Goal: Task Accomplishment & Management: Manage account settings

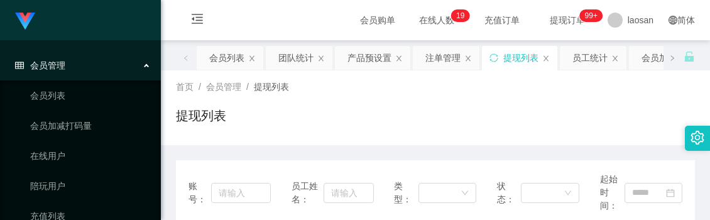
click at [395, 106] on div "提现列表" at bounding box center [435, 120] width 519 height 29
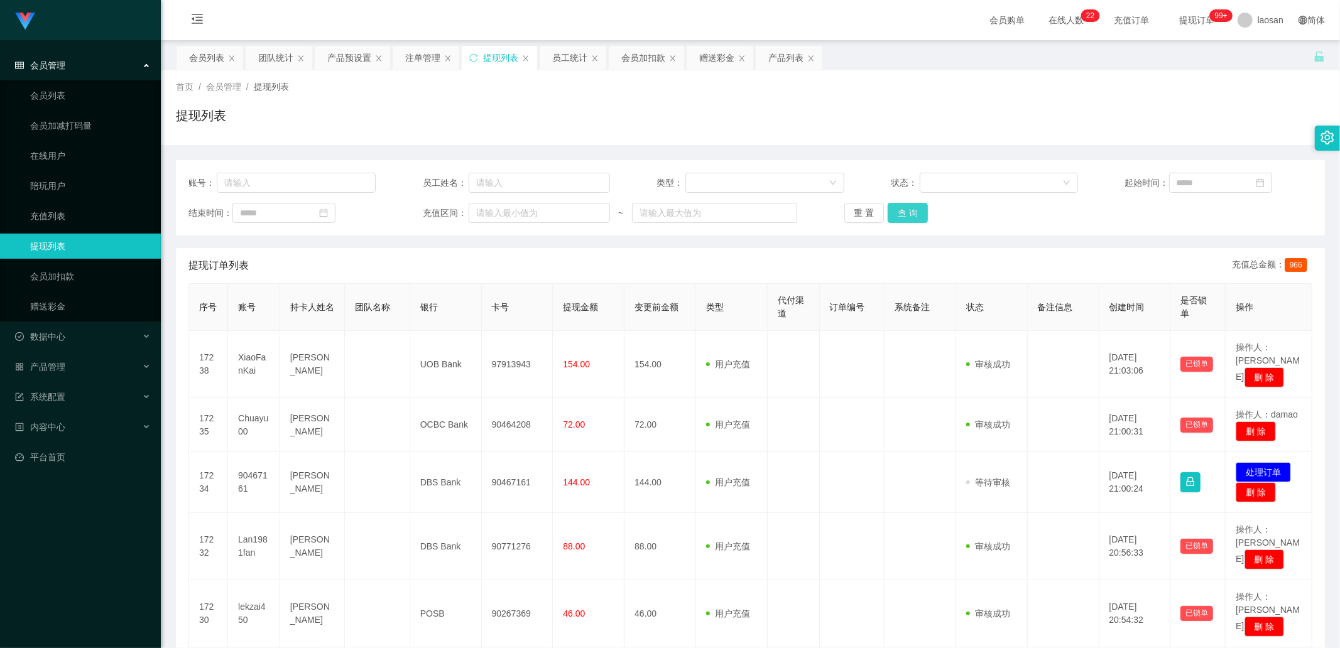
click at [709, 217] on button "查 询" at bounding box center [908, 213] width 40 height 20
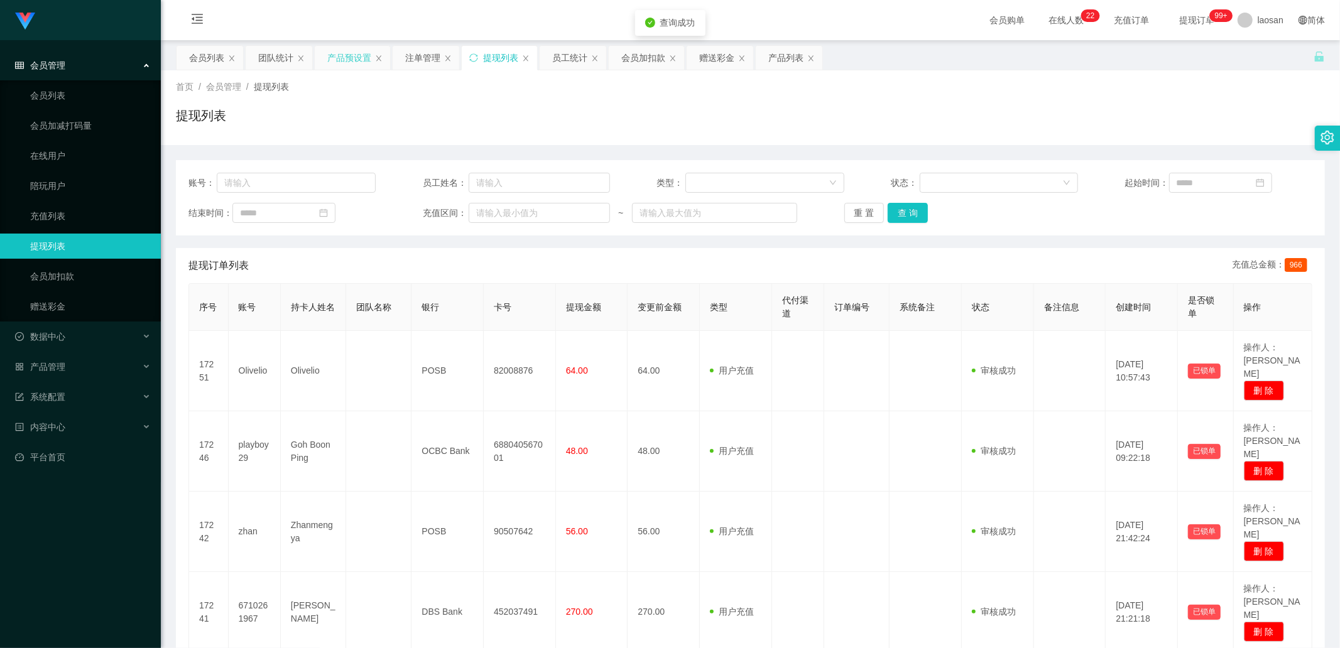
drag, startPoint x: 347, startPoint y: 48, endPoint x: 344, endPoint y: 60, distance: 11.7
click at [347, 48] on div "产品预设置" at bounding box center [349, 58] width 44 height 24
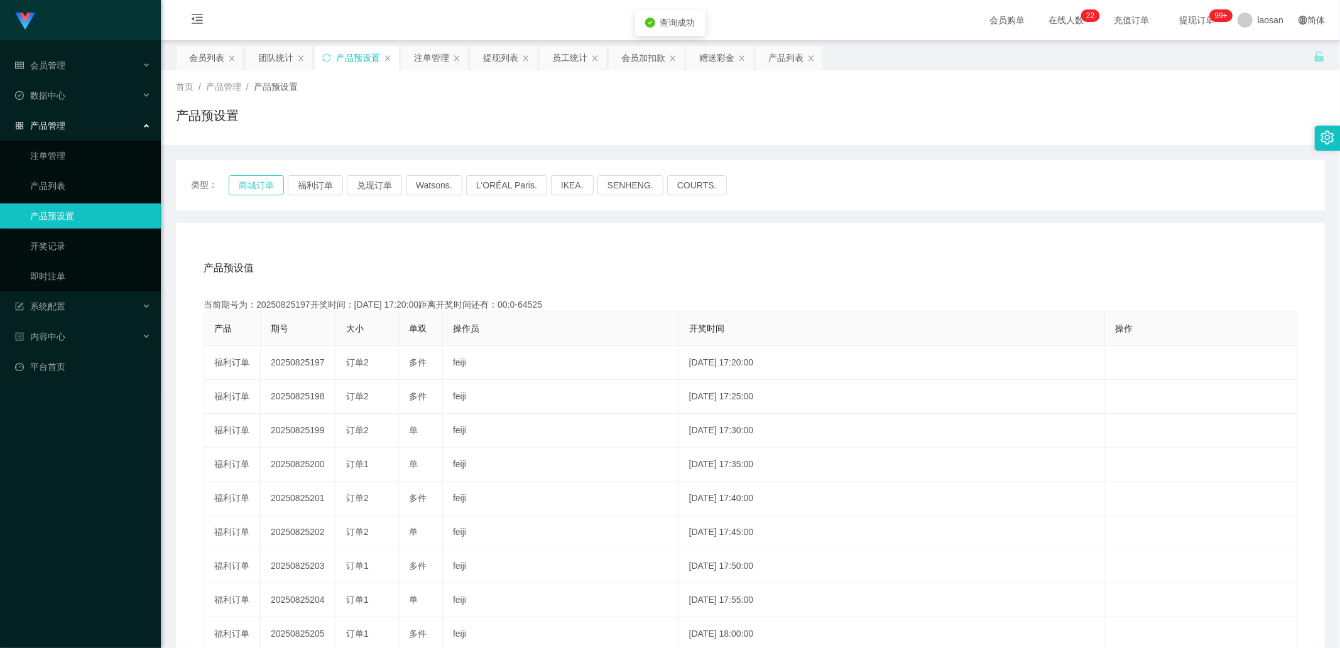
click at [260, 186] on button "商城订单" at bounding box center [256, 185] width 55 height 20
click at [265, 181] on button "商城订单" at bounding box center [256, 185] width 55 height 20
click at [265, 182] on button "商城订单" at bounding box center [256, 185] width 55 height 20
click at [256, 183] on button "商城订单" at bounding box center [256, 185] width 55 height 20
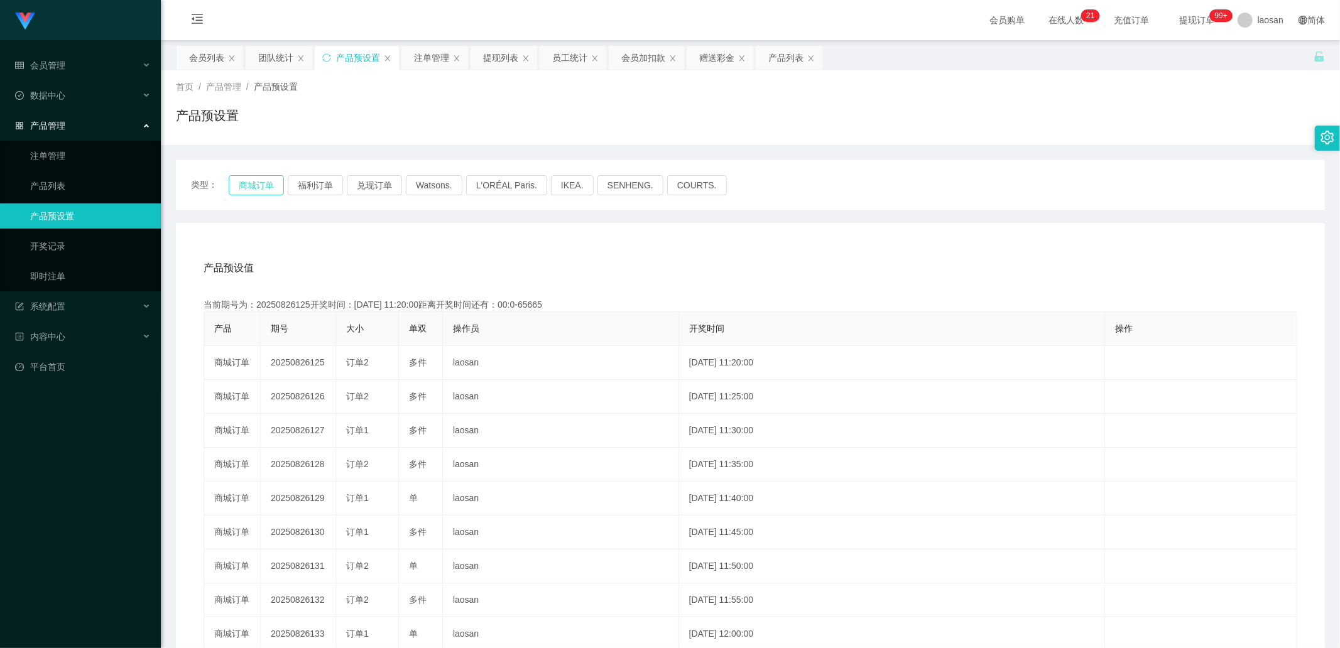
click at [242, 192] on button "商城订单" at bounding box center [256, 185] width 55 height 20
click at [253, 186] on button "商城订单" at bounding box center [256, 185] width 55 height 20
click at [256, 190] on button "商城订单" at bounding box center [256, 185] width 55 height 20
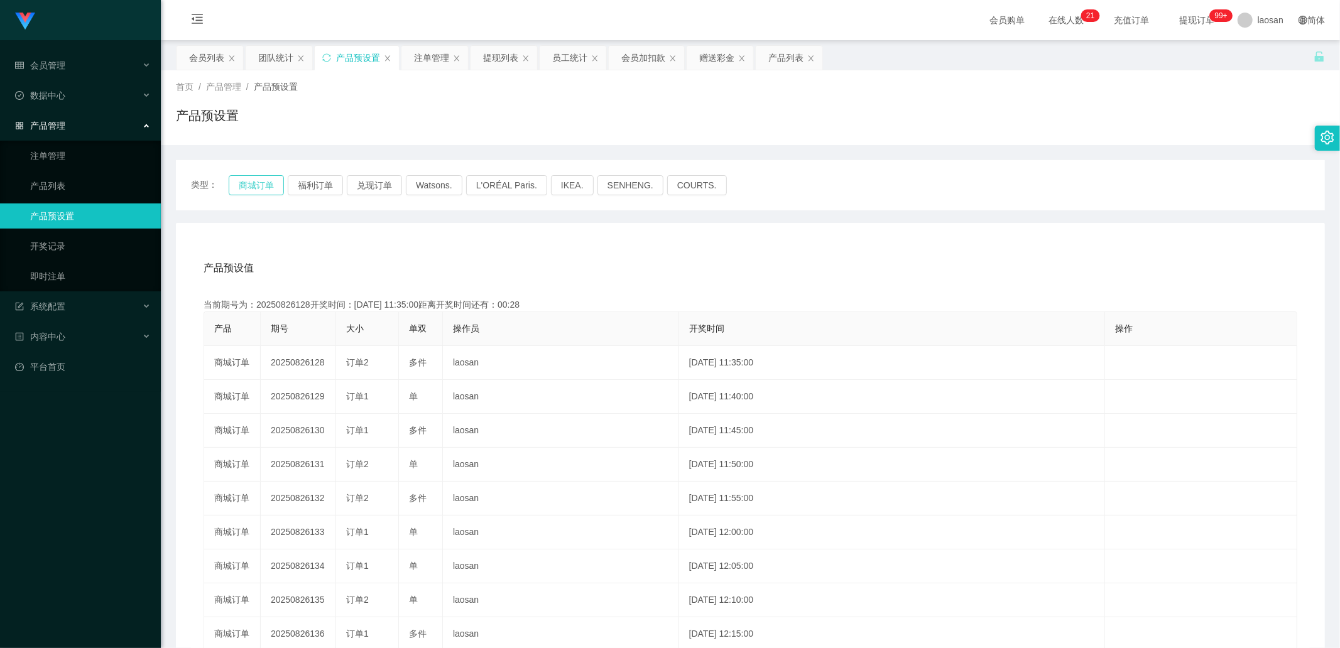
click at [268, 192] on button "商城订单" at bounding box center [256, 185] width 55 height 20
click at [249, 185] on button "商城订单" at bounding box center [256, 185] width 55 height 20
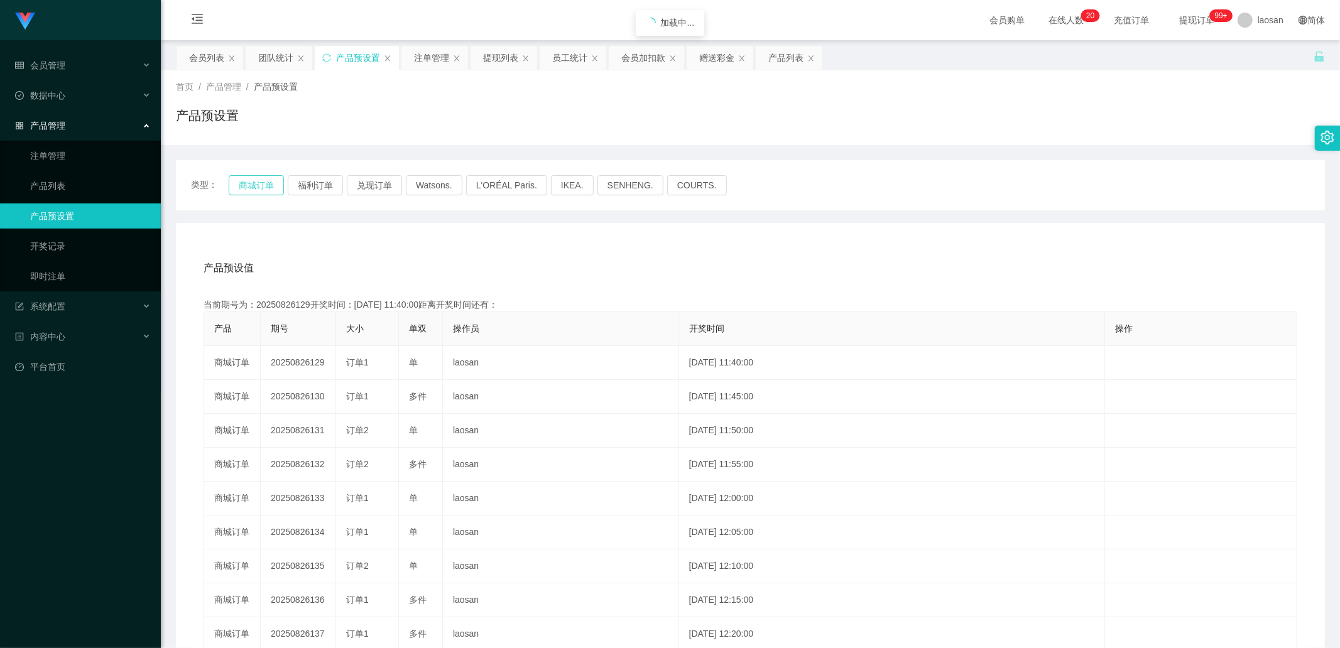
click at [249, 185] on button "商城订单" at bounding box center [256, 185] width 55 height 20
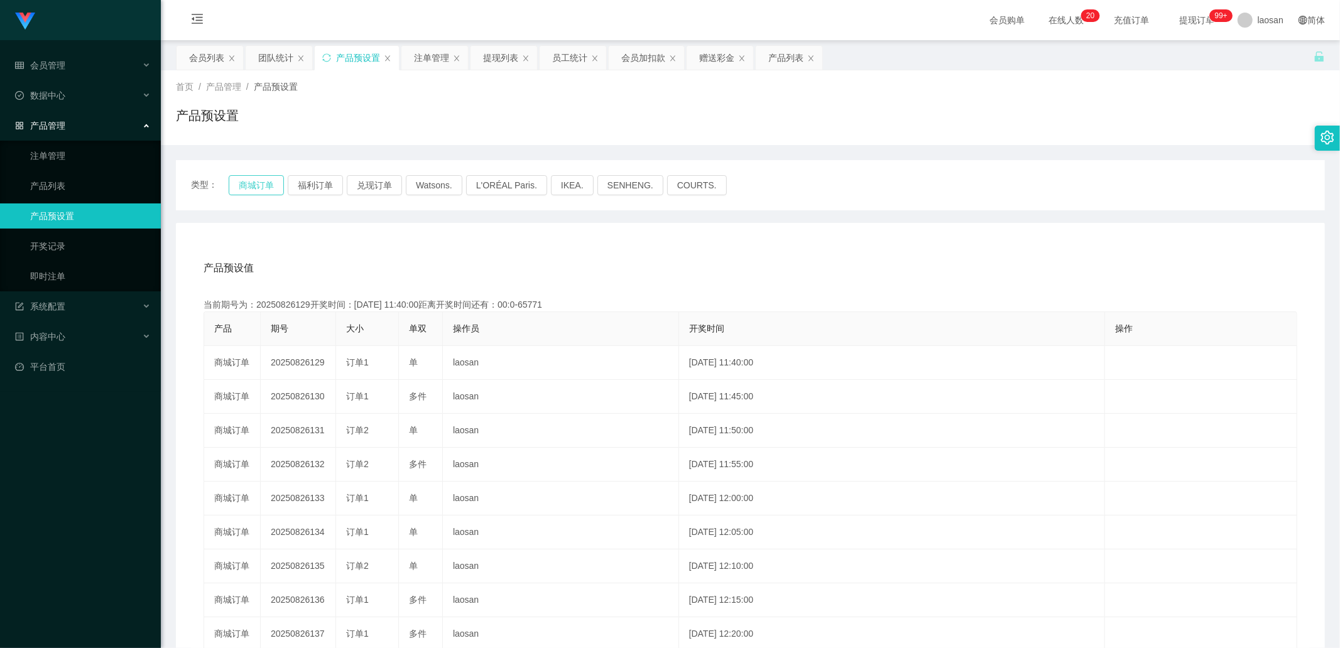
click at [249, 185] on button "商城订单" at bounding box center [256, 185] width 55 height 20
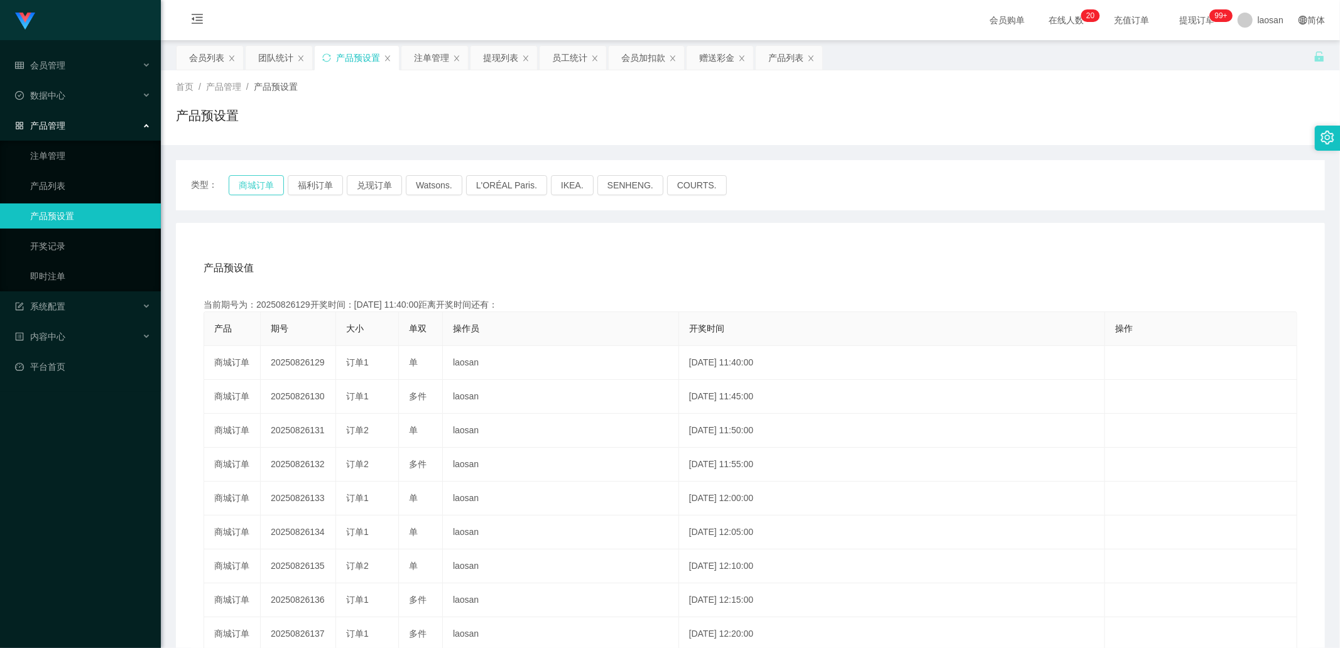
click at [249, 185] on button "商城订单" at bounding box center [256, 185] width 55 height 20
click at [51, 158] on link "注单管理" at bounding box center [90, 155] width 121 height 25
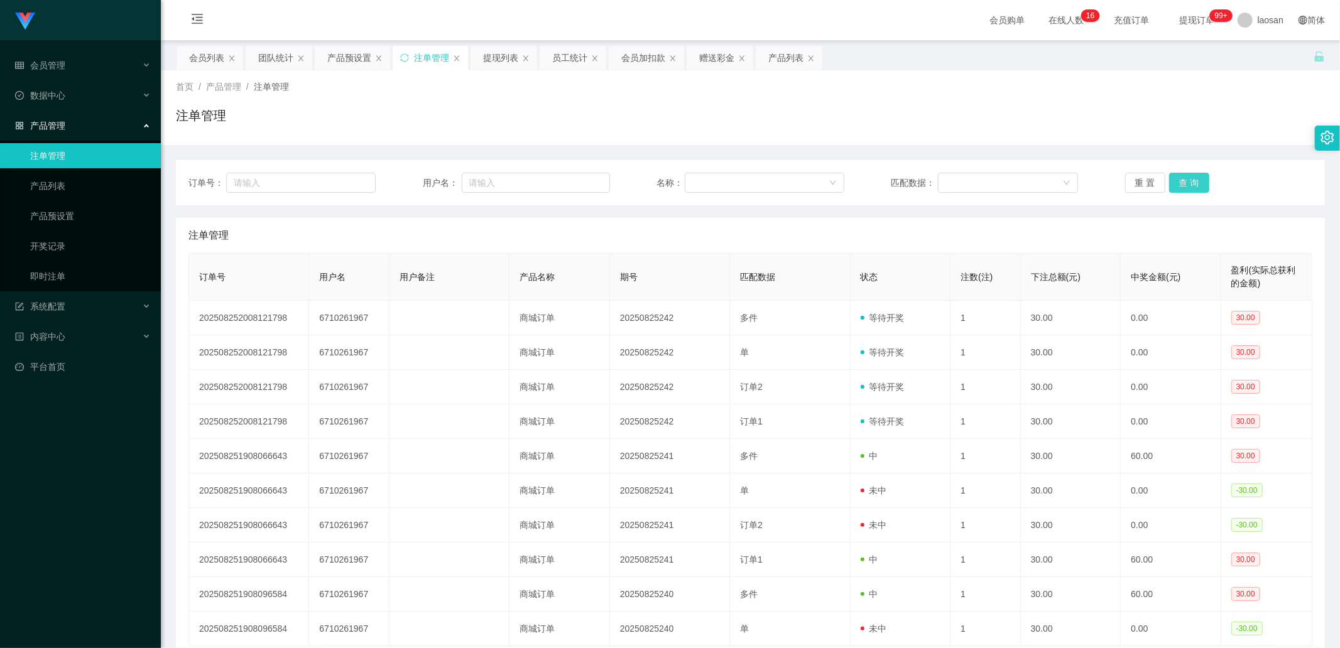
drag, startPoint x: 1200, startPoint y: 185, endPoint x: 1191, endPoint y: 186, distance: 9.4
click at [709, 187] on button "查 询" at bounding box center [1189, 183] width 40 height 20
click at [709, 186] on div "重 置 查 询" at bounding box center [1218, 183] width 187 height 20
click at [709, 186] on button "查 询" at bounding box center [1189, 183] width 40 height 20
click at [709, 186] on div "重 置 查 询" at bounding box center [1218, 183] width 187 height 20
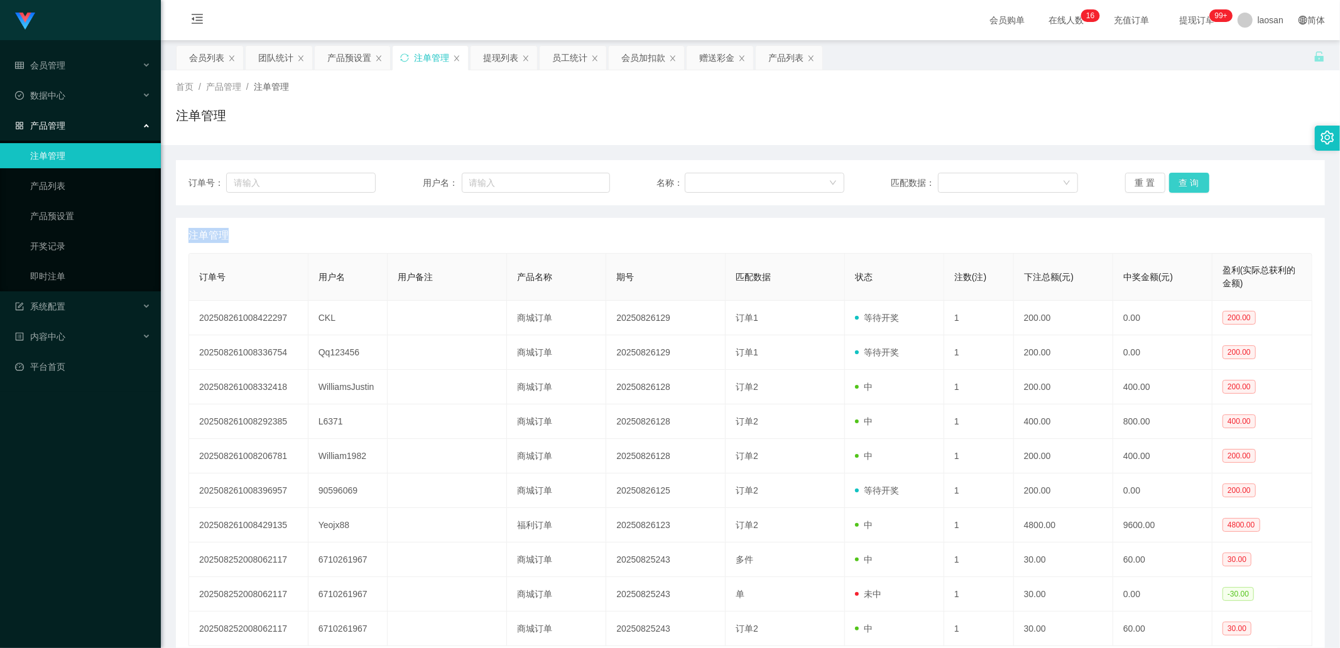
click at [709, 186] on button "查 询" at bounding box center [1189, 183] width 40 height 20
click at [709, 186] on div "重 置 查 询" at bounding box center [1218, 183] width 187 height 20
click at [709, 186] on button "查 询" at bounding box center [1189, 183] width 40 height 20
click at [709, 186] on div "重 置 查 询" at bounding box center [1218, 183] width 187 height 20
click at [709, 183] on button "查 询" at bounding box center [1189, 183] width 40 height 20
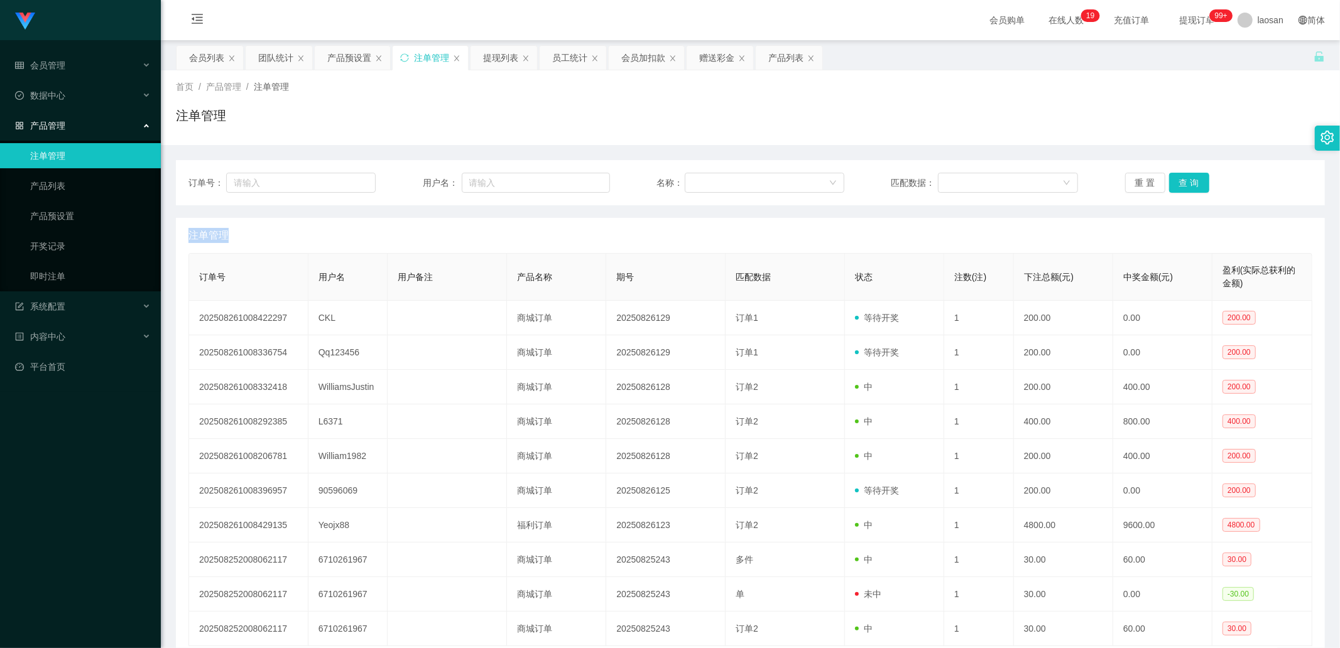
click at [709, 183] on div "重 置 查 询" at bounding box center [1218, 183] width 187 height 20
click at [709, 183] on button "查 询" at bounding box center [1189, 183] width 40 height 20
click at [709, 180] on button "查 询" at bounding box center [1189, 183] width 40 height 20
click at [709, 180] on div "重 置 查 询" at bounding box center [1218, 183] width 187 height 20
click at [709, 180] on button "查 询" at bounding box center [1189, 183] width 40 height 20
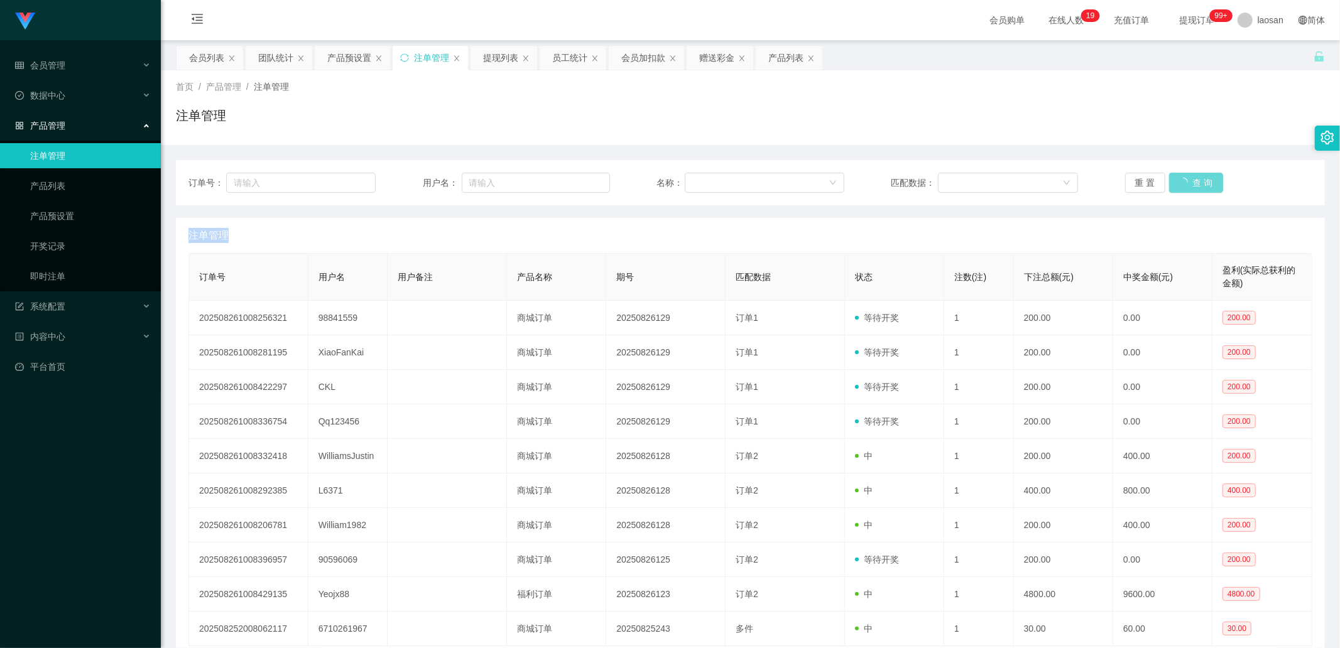
click at [709, 180] on div "重 置 查 询" at bounding box center [1218, 183] width 187 height 20
click at [709, 173] on button "查 询" at bounding box center [1189, 183] width 40 height 20
click at [709, 173] on div "重 置 查 询" at bounding box center [1218, 183] width 187 height 20
click at [709, 173] on button "查 询" at bounding box center [1189, 183] width 40 height 20
click at [709, 173] on div "重 置 查 询" at bounding box center [1218, 183] width 187 height 20
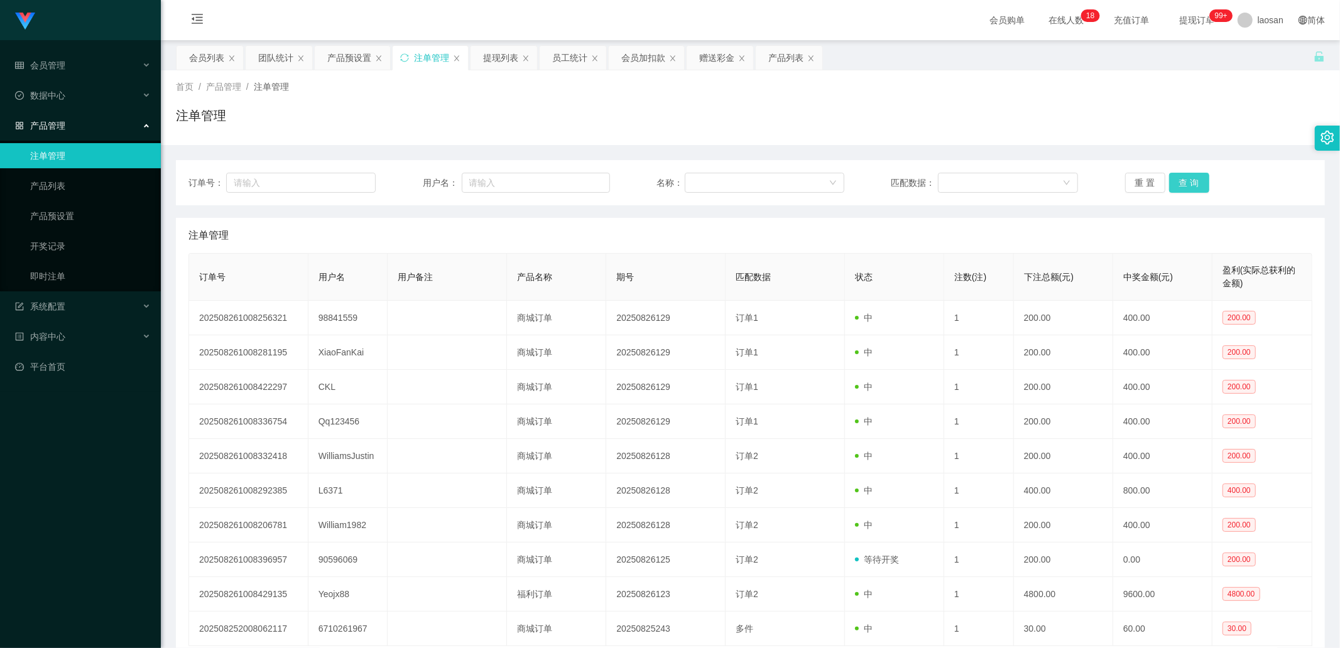
click at [709, 180] on button "查 询" at bounding box center [1189, 183] width 40 height 20
click at [709, 180] on div "重 置 查 询" at bounding box center [1218, 183] width 187 height 20
click at [709, 180] on button "查 询" at bounding box center [1189, 183] width 40 height 20
click at [649, 63] on div "会员加扣款" at bounding box center [643, 58] width 44 height 24
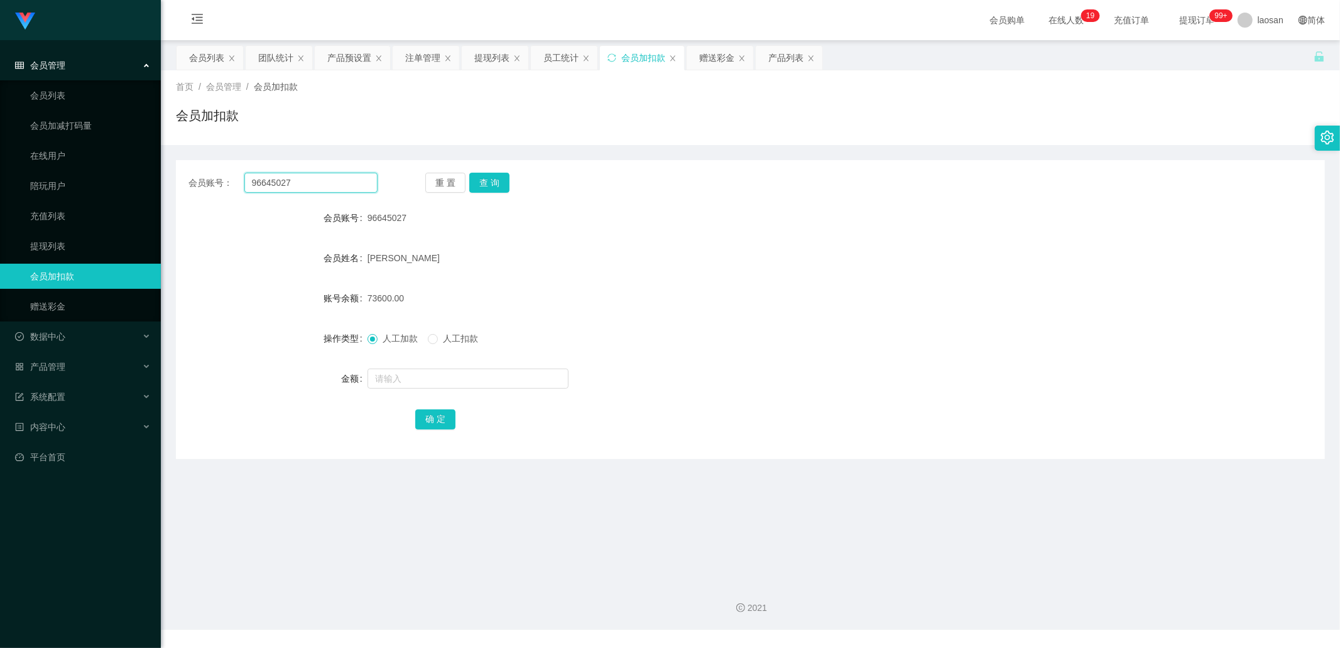
drag, startPoint x: 346, startPoint y: 182, endPoint x: 207, endPoint y: 184, distance: 138.2
click at [208, 184] on div "会员账号： 96645027" at bounding box center [282, 183] width 189 height 20
type input "CKL"
click at [480, 187] on button "查 询" at bounding box center [489, 183] width 40 height 20
click at [401, 219] on input "text" at bounding box center [468, 379] width 201 height 20
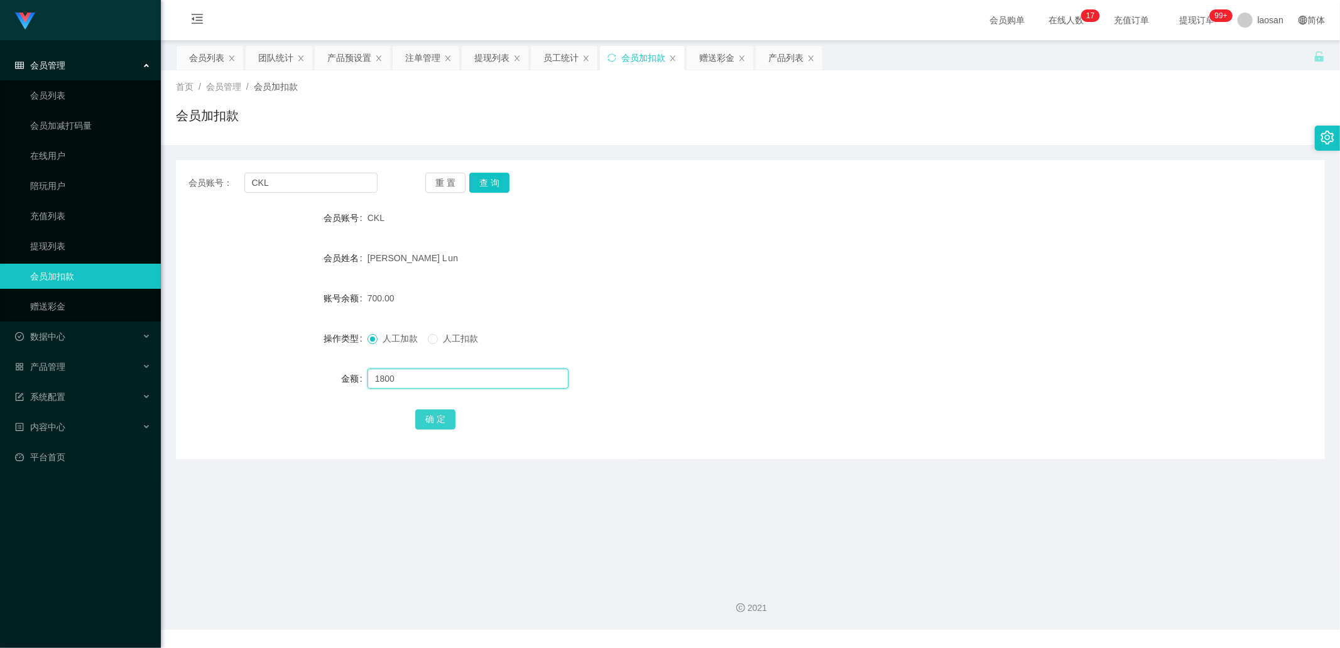
type input "1800"
click at [427, 219] on button "确 定" at bounding box center [435, 420] width 40 height 20
click at [501, 180] on button "查 询" at bounding box center [489, 183] width 40 height 20
click at [501, 180] on div "重 置 查 询" at bounding box center [519, 183] width 189 height 20
click at [501, 180] on button "查 询" at bounding box center [489, 183] width 40 height 20
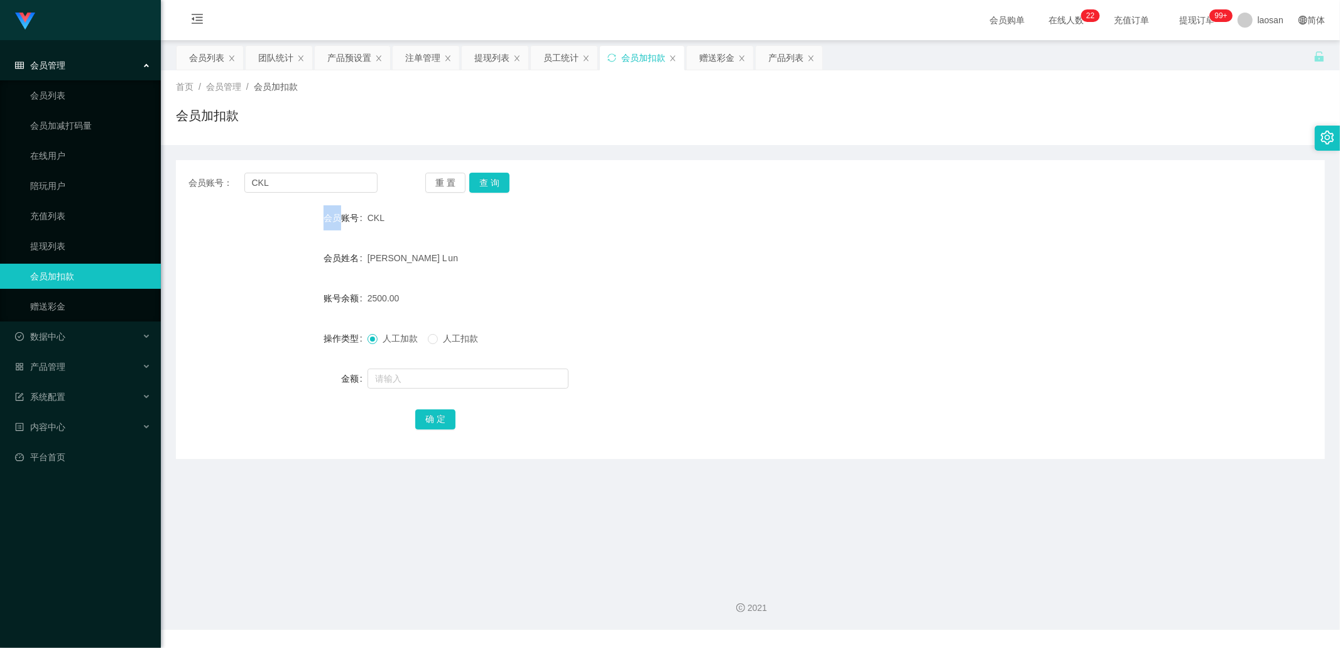
drag, startPoint x: 344, startPoint y: 61, endPoint x: 319, endPoint y: 92, distance: 40.6
click at [344, 61] on div "产品预设置" at bounding box center [349, 58] width 44 height 24
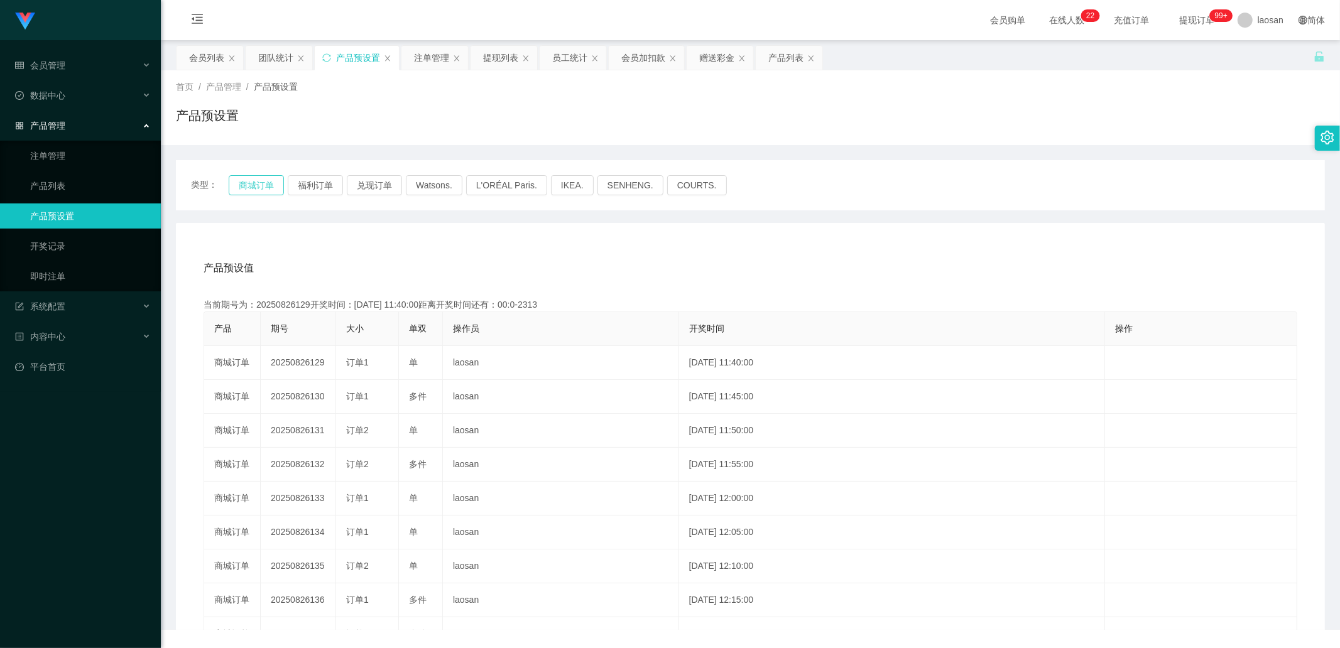
click at [260, 185] on button "商城订单" at bounding box center [256, 185] width 55 height 20
click at [260, 186] on button "商城订单" at bounding box center [256, 185] width 55 height 20
drag, startPoint x: 261, startPoint y: 187, endPoint x: 271, endPoint y: 207, distance: 22.8
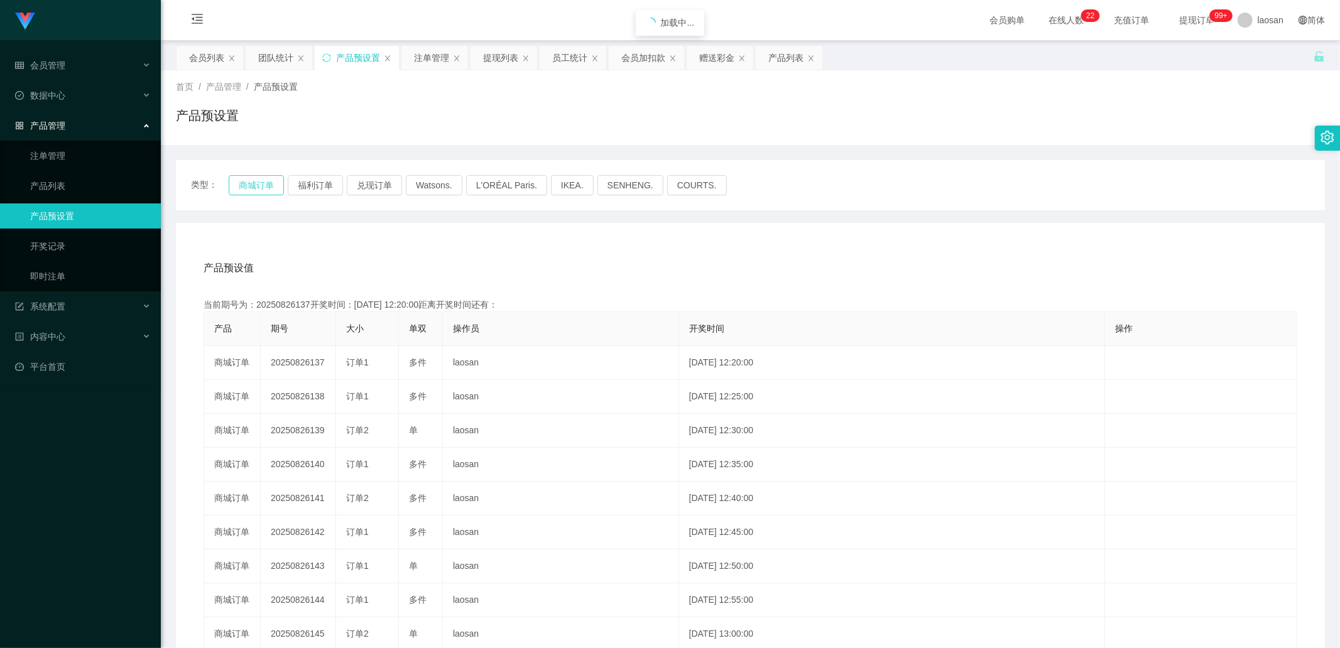
click at [264, 191] on button "商城订单" at bounding box center [256, 185] width 55 height 20
click at [241, 183] on button "商城订单" at bounding box center [256, 185] width 55 height 20
click at [68, 205] on link "产品预设置" at bounding box center [90, 216] width 121 height 25
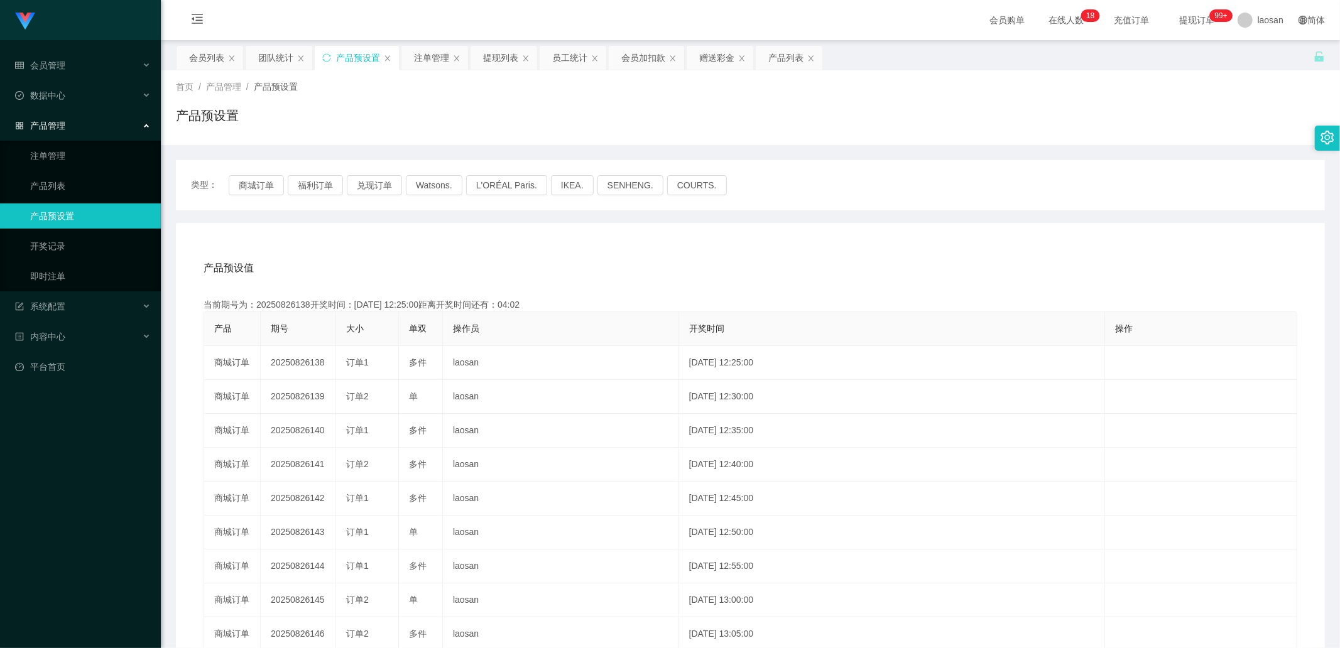
click at [68, 205] on link "产品预设置" at bounding box center [90, 216] width 121 height 25
click at [349, 53] on div "产品预设置" at bounding box center [358, 58] width 44 height 24
click at [268, 187] on button "商城订单" at bounding box center [256, 185] width 55 height 20
click at [67, 155] on link "注单管理" at bounding box center [90, 155] width 121 height 25
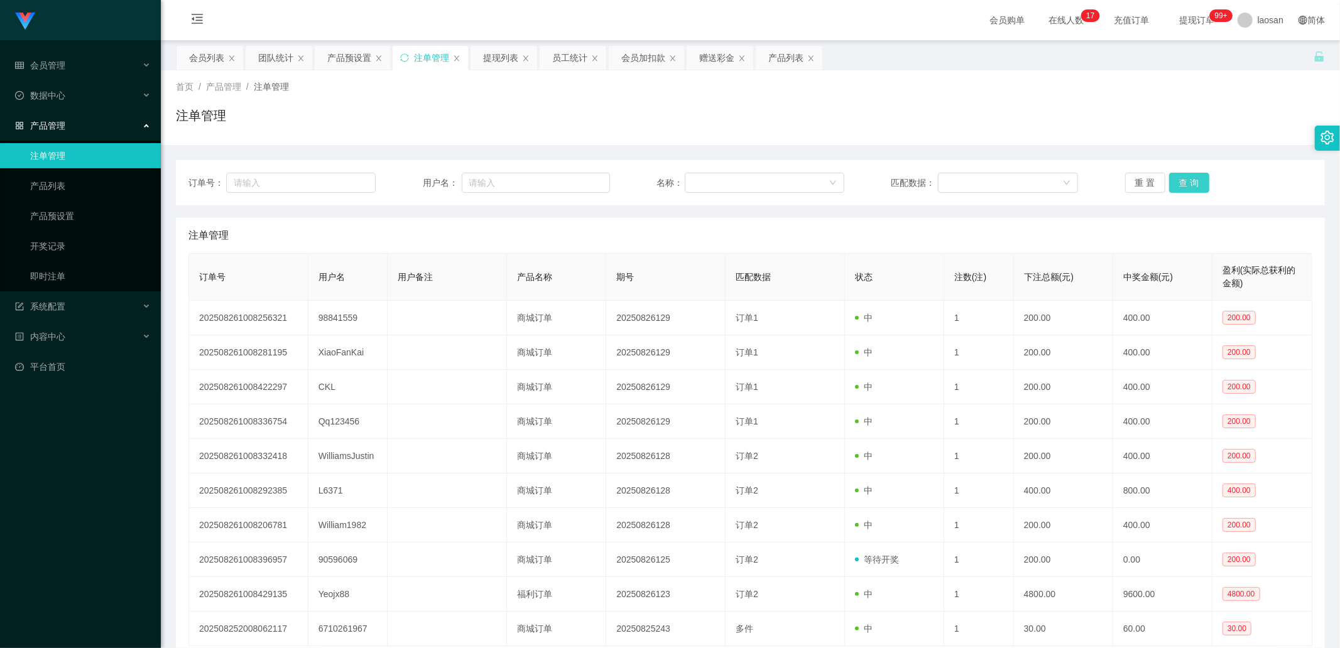
click at [709, 180] on button "查 询" at bounding box center [1189, 183] width 40 height 20
click at [709, 180] on div "重 置 查 询" at bounding box center [1218, 183] width 187 height 20
click at [709, 180] on button "查 询" at bounding box center [1189, 183] width 40 height 20
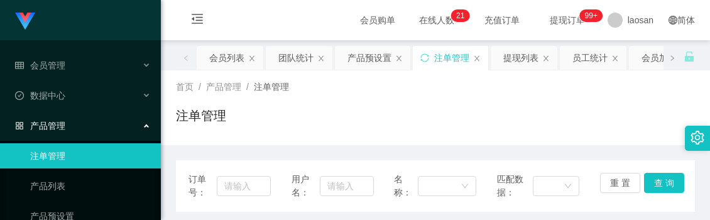
click at [341, 103] on div "首页 / 产品管理 / 注单管理 / 注单管理" at bounding box center [435, 107] width 519 height 55
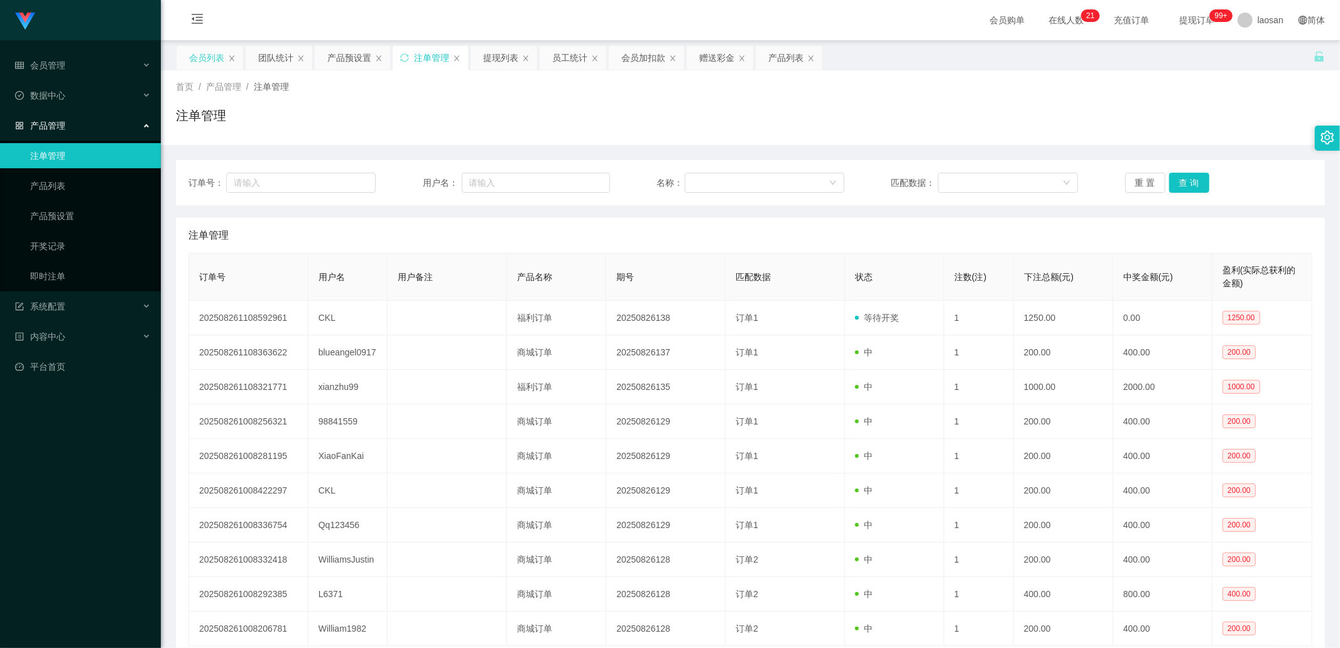
click at [197, 57] on div "会员列表" at bounding box center [206, 58] width 35 height 24
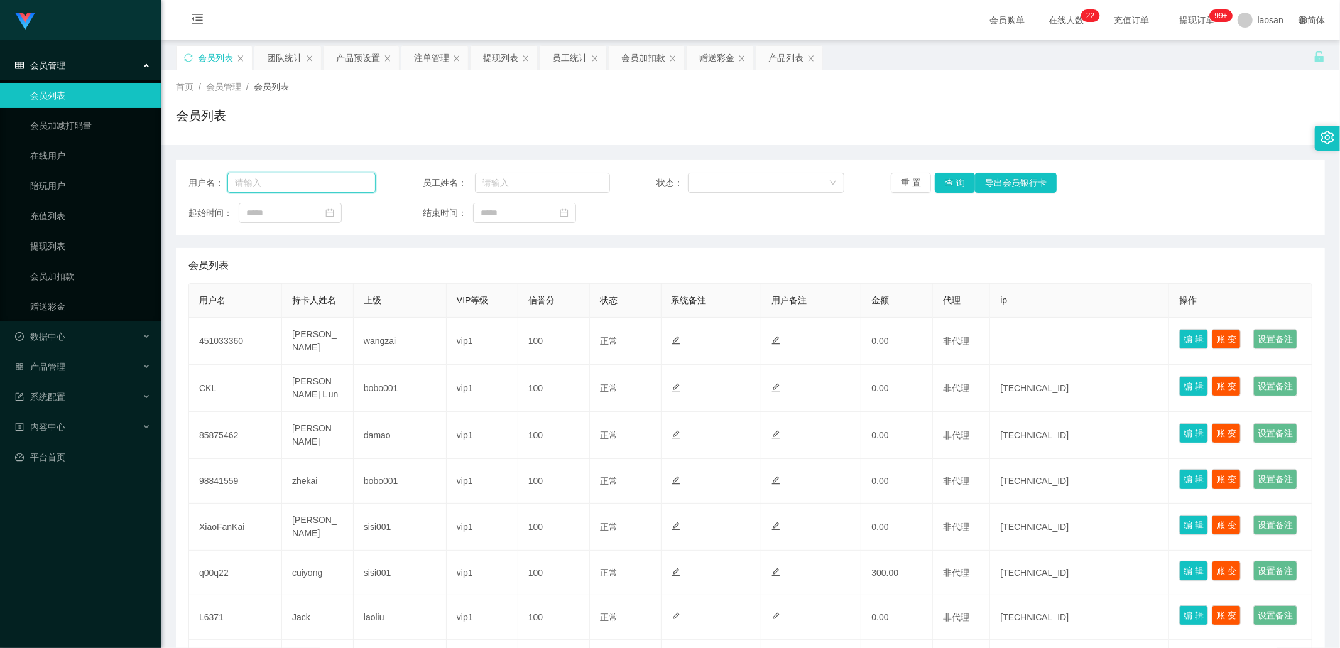
click at [316, 183] on input "text" at bounding box center [301, 183] width 148 height 20
paste input "xianzhu99"
type input "xianzhu99"
click at [709, 177] on button "查 询" at bounding box center [955, 183] width 40 height 20
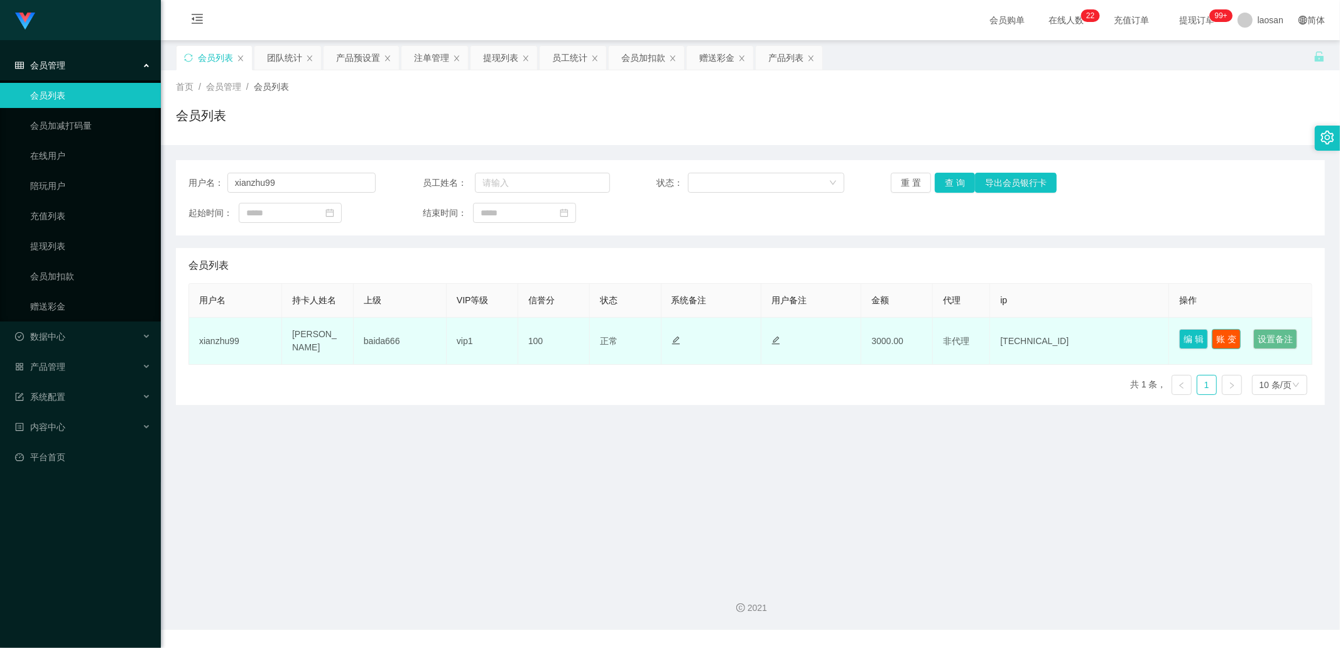
click at [709, 219] on button "账 变" at bounding box center [1226, 339] width 29 height 20
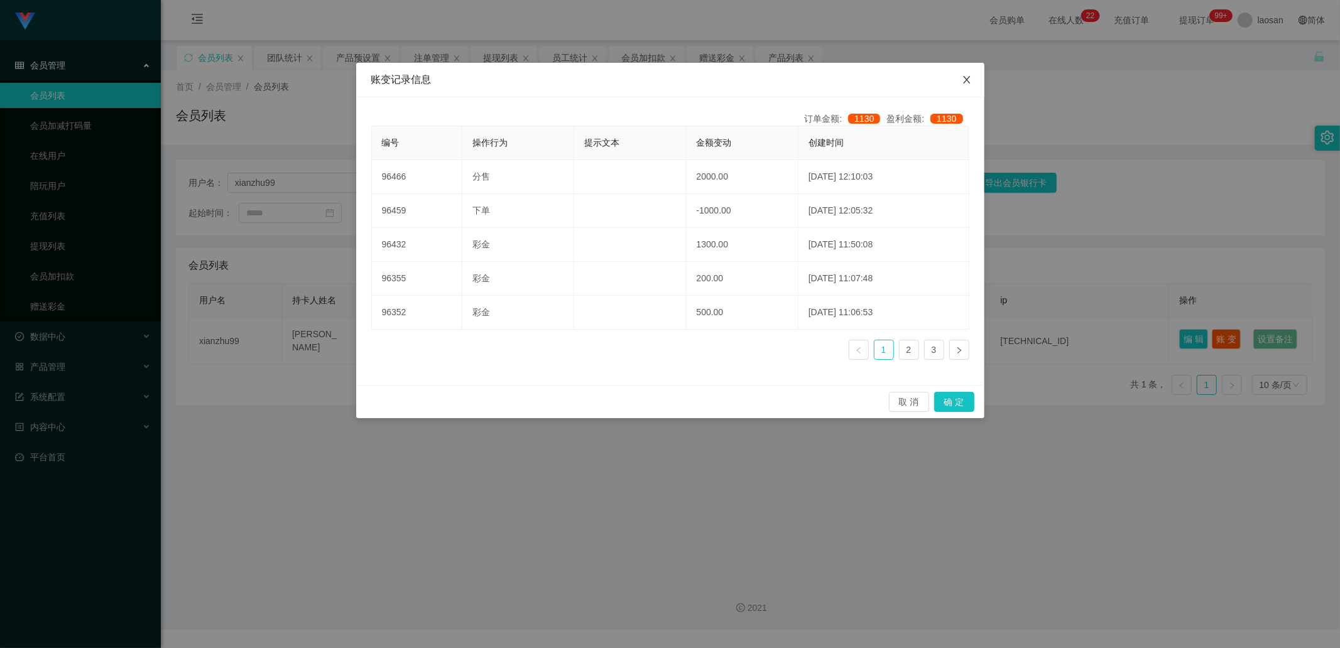
click at [709, 82] on span "Close" at bounding box center [966, 80] width 35 height 35
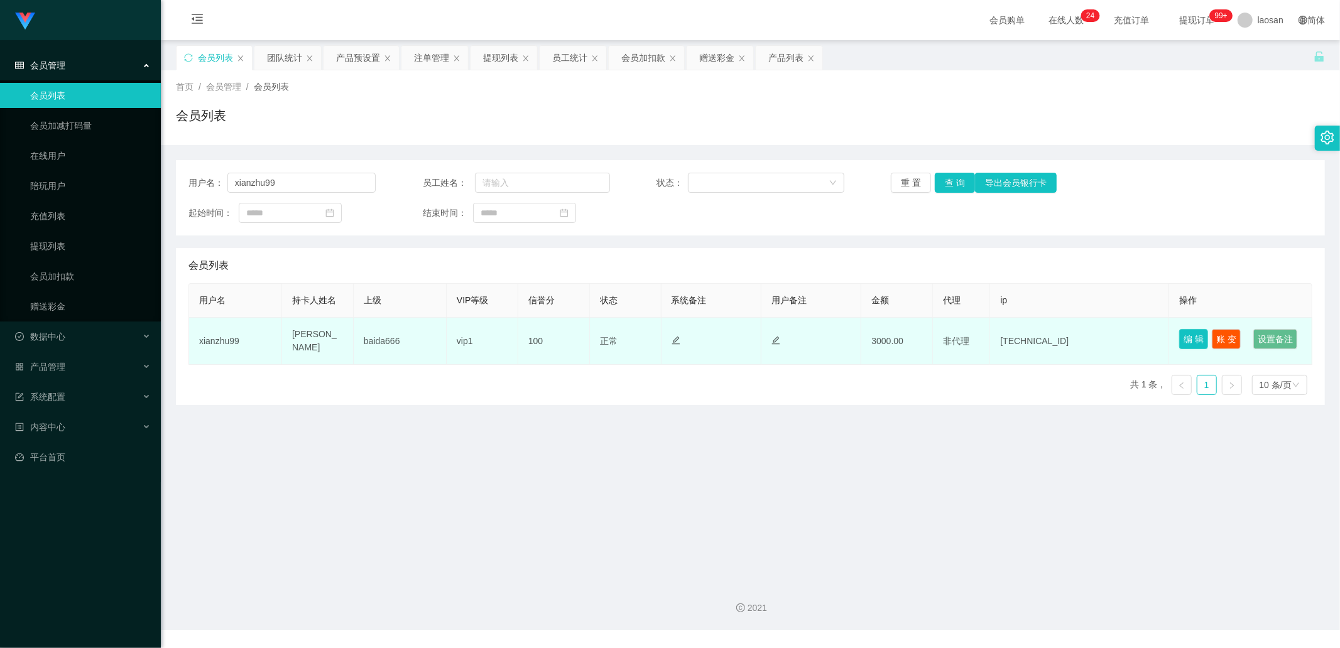
click at [709, 219] on button "编 辑" at bounding box center [1193, 339] width 29 height 20
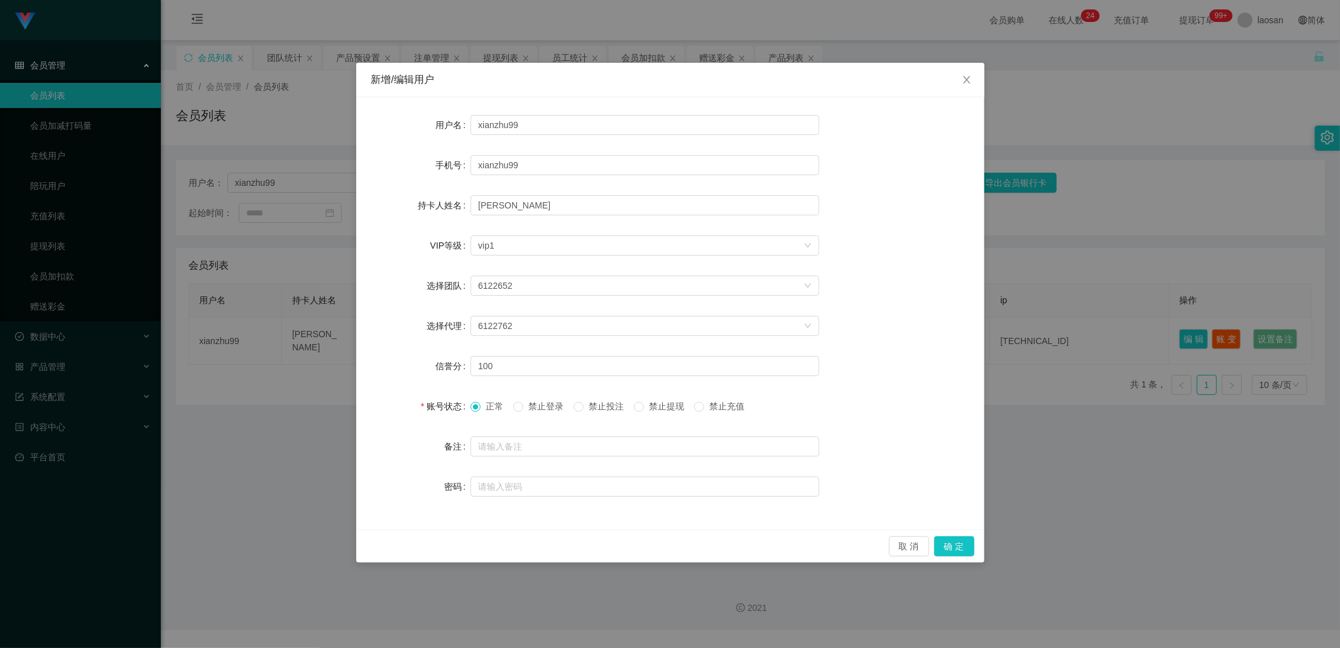
drag, startPoint x: 651, startPoint y: 405, endPoint x: 655, endPoint y: 413, distance: 9.6
click at [644, 219] on span at bounding box center [639, 407] width 10 height 10
drag, startPoint x: 954, startPoint y: 548, endPoint x: 960, endPoint y: 549, distance: 6.4
click at [709, 219] on button "确 定" at bounding box center [954, 547] width 40 height 20
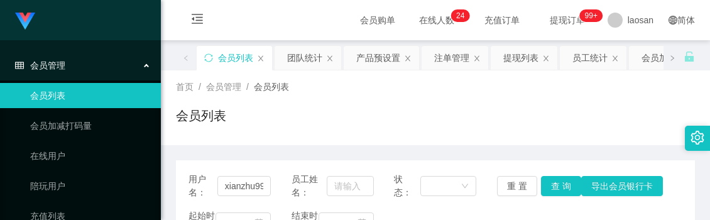
click at [384, 98] on div "首页 / 会员管理 / 会员列表 / 会员列表" at bounding box center [435, 107] width 519 height 55
click at [30, 93] on link "会员列表" at bounding box center [90, 95] width 121 height 25
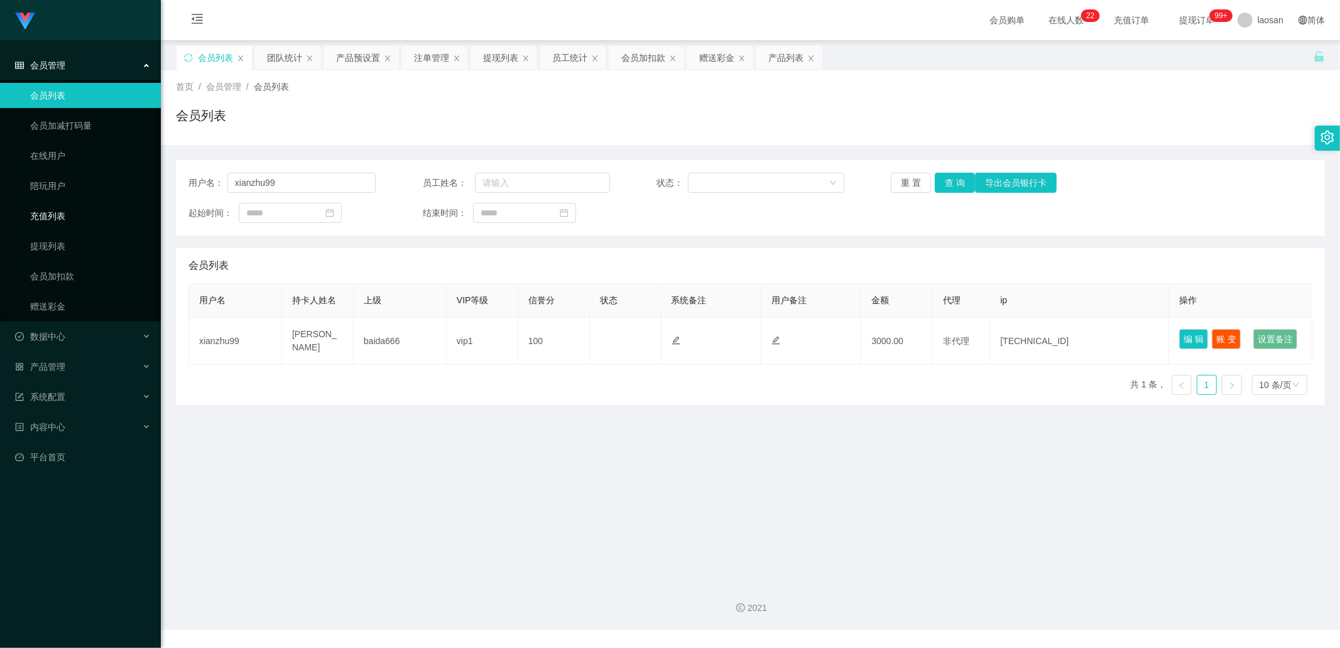
drag, startPoint x: 53, startPoint y: 208, endPoint x: 52, endPoint y: 214, distance: 6.4
click at [53, 208] on link "充值列表" at bounding box center [90, 216] width 121 height 25
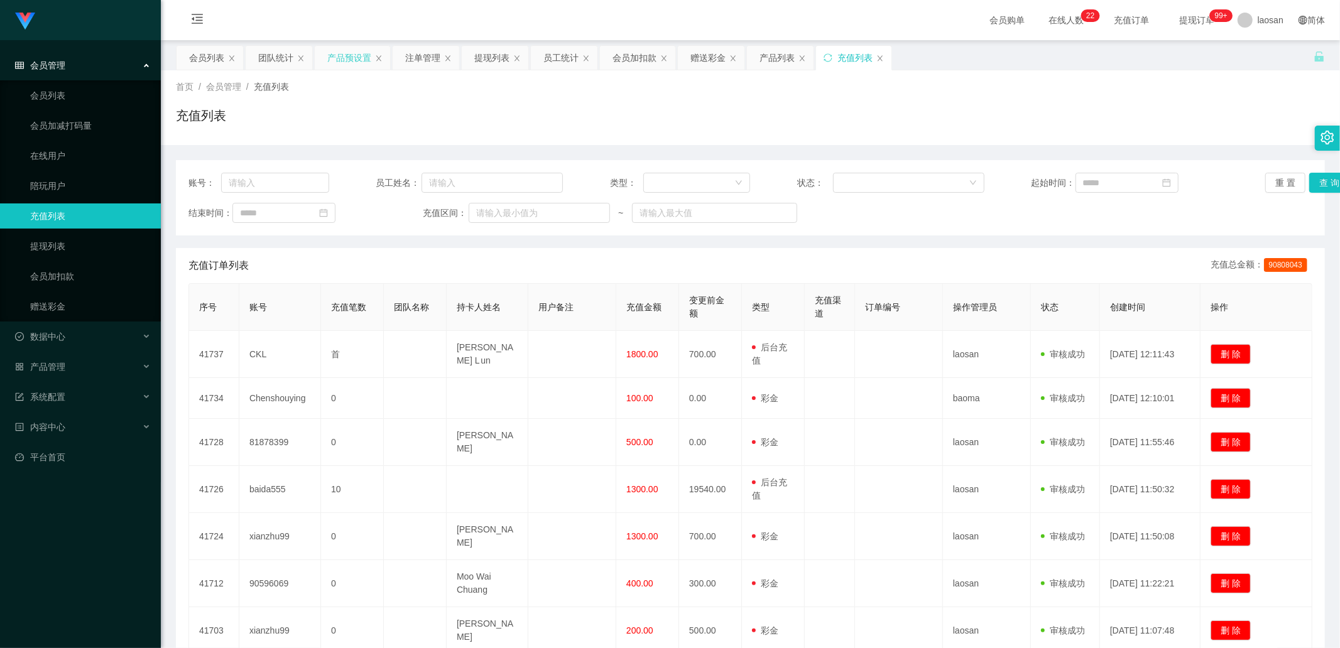
click at [354, 54] on div "产品预设置" at bounding box center [349, 58] width 44 height 24
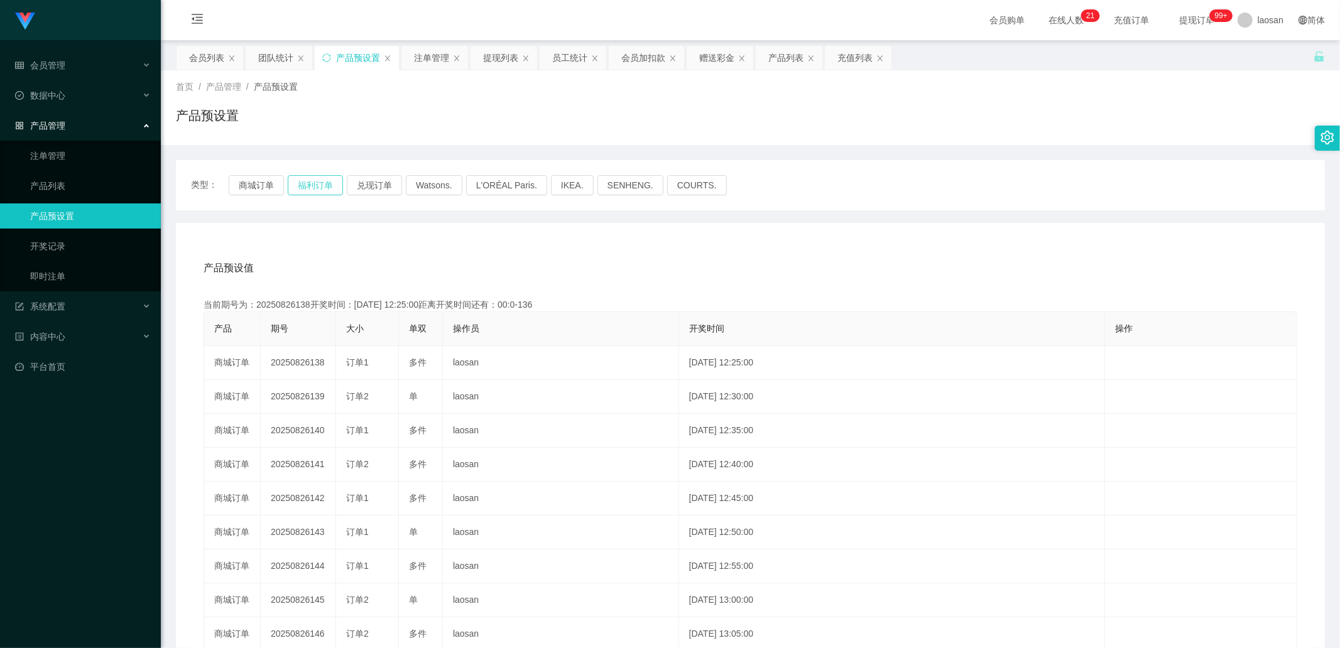
click at [306, 185] on button "福利订单" at bounding box center [315, 185] width 55 height 20
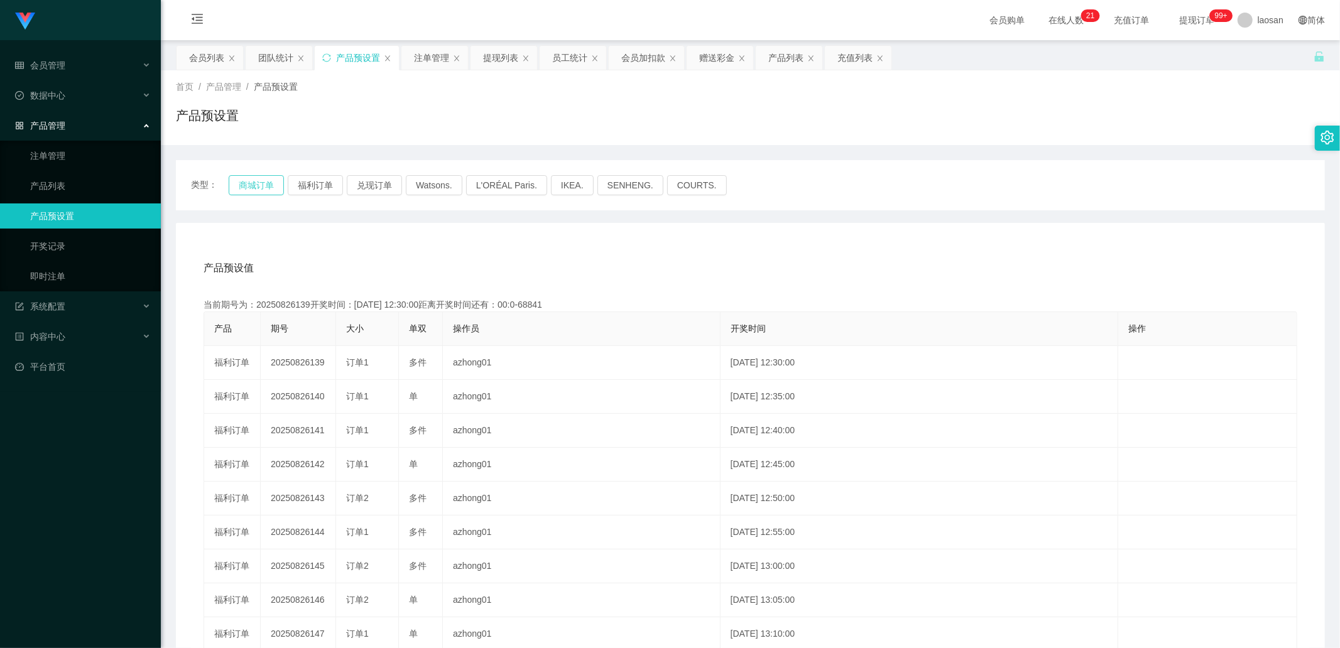
click at [250, 186] on button "商城订单" at bounding box center [256, 185] width 55 height 20
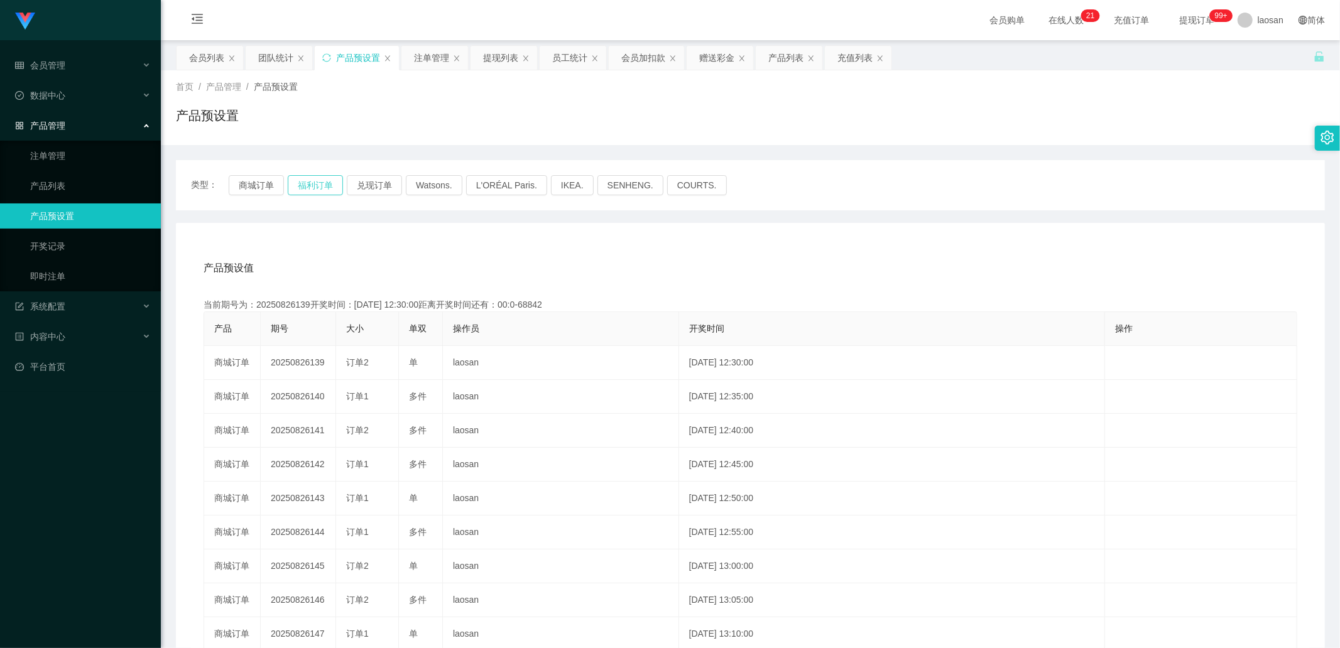
click at [305, 189] on button "福利订单" at bounding box center [315, 185] width 55 height 20
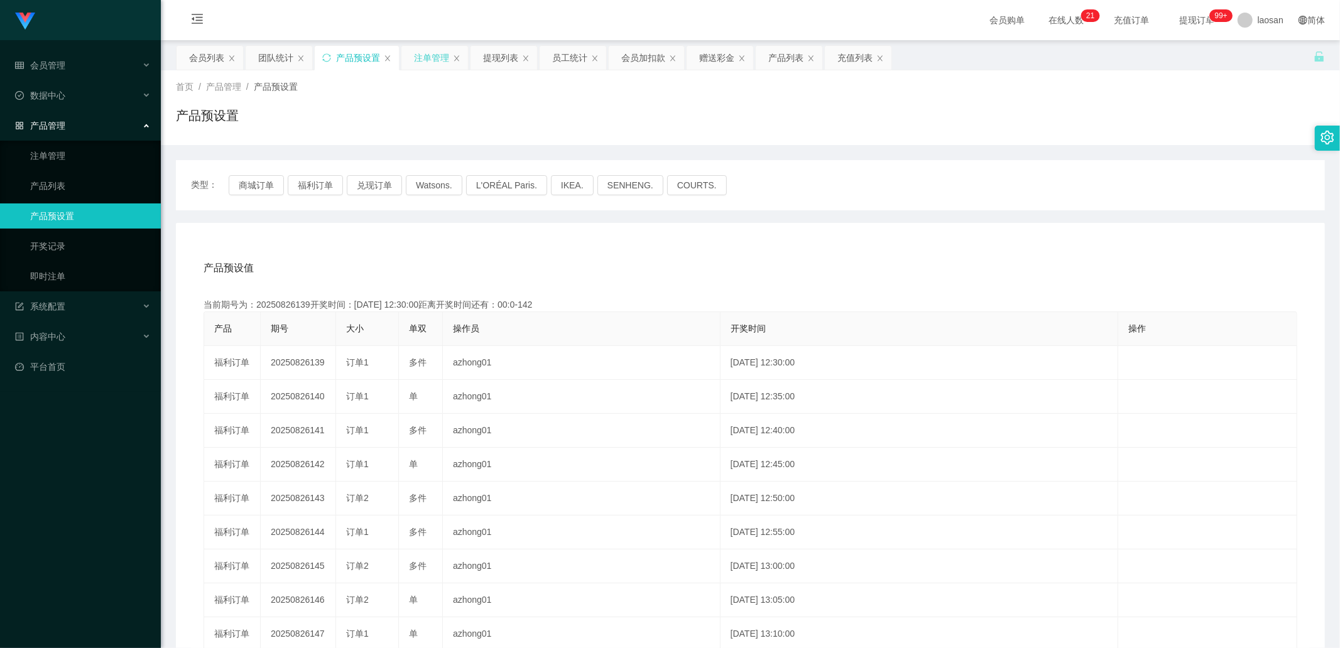
click at [435, 61] on div "注单管理" at bounding box center [431, 58] width 35 height 24
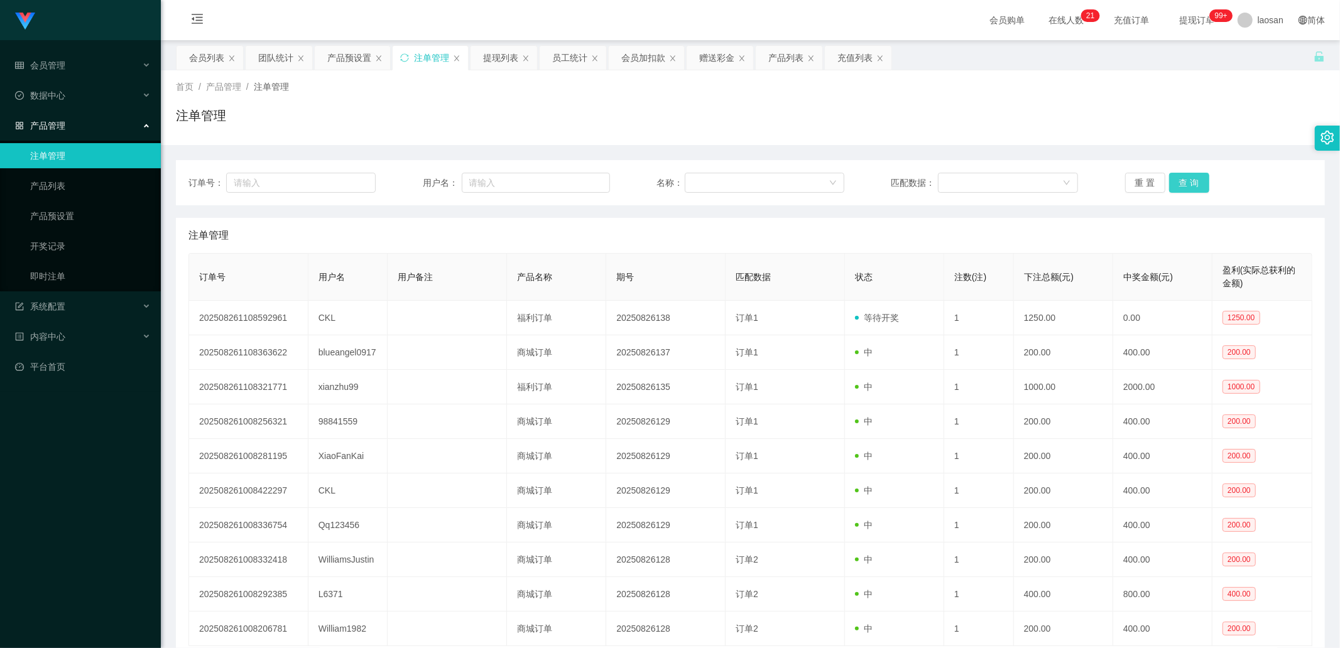
click at [709, 186] on button "查 询" at bounding box center [1189, 183] width 40 height 20
drag, startPoint x: 701, startPoint y: 55, endPoint x: 690, endPoint y: 67, distance: 15.6
click at [701, 55] on div "赠送彩金" at bounding box center [716, 58] width 35 height 24
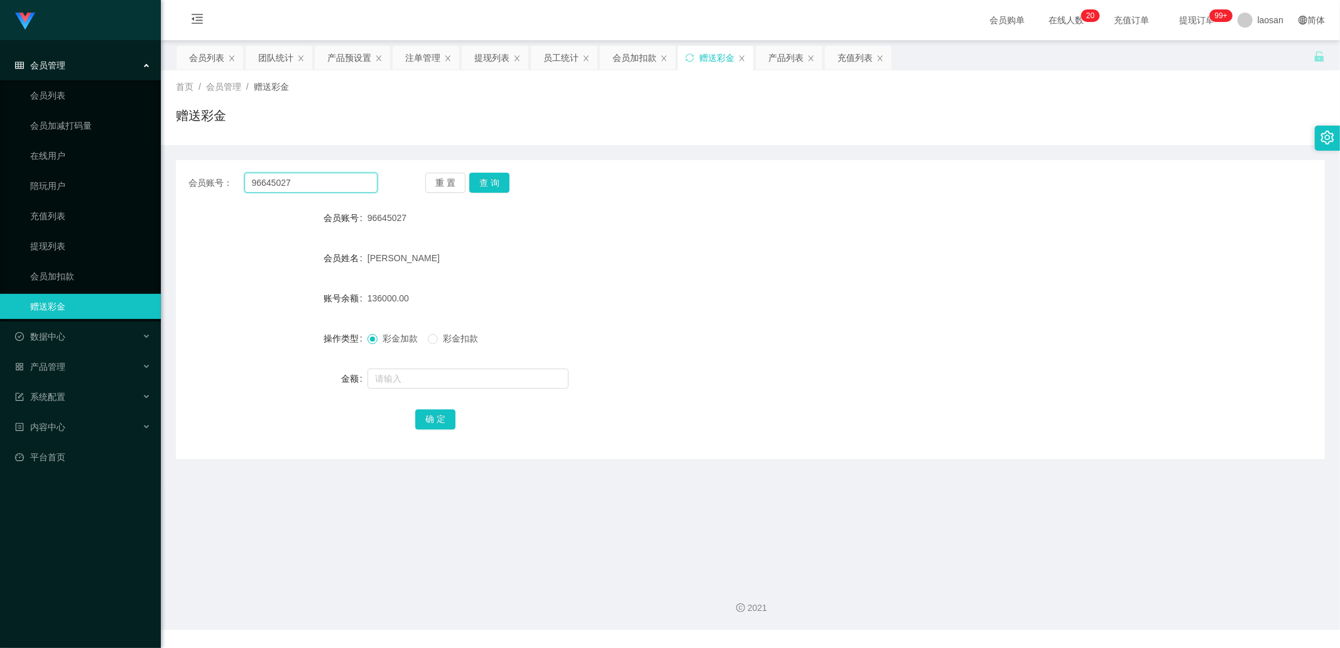
drag, startPoint x: 341, startPoint y: 182, endPoint x: 174, endPoint y: 183, distance: 167.1
click at [174, 183] on main "关闭左侧 关闭右侧 关闭其它 刷新页面 会员列表 团队统计 产品预设置 注单管理 提现列表 员工统计 会员加扣款 赠送彩金 产品列表 充值列表 首页 / 会员…" at bounding box center [750, 306] width 1179 height 532
type input "CKL"
click at [490, 183] on button "查 询" at bounding box center [489, 183] width 40 height 20
click at [406, 219] on input "text" at bounding box center [468, 379] width 201 height 20
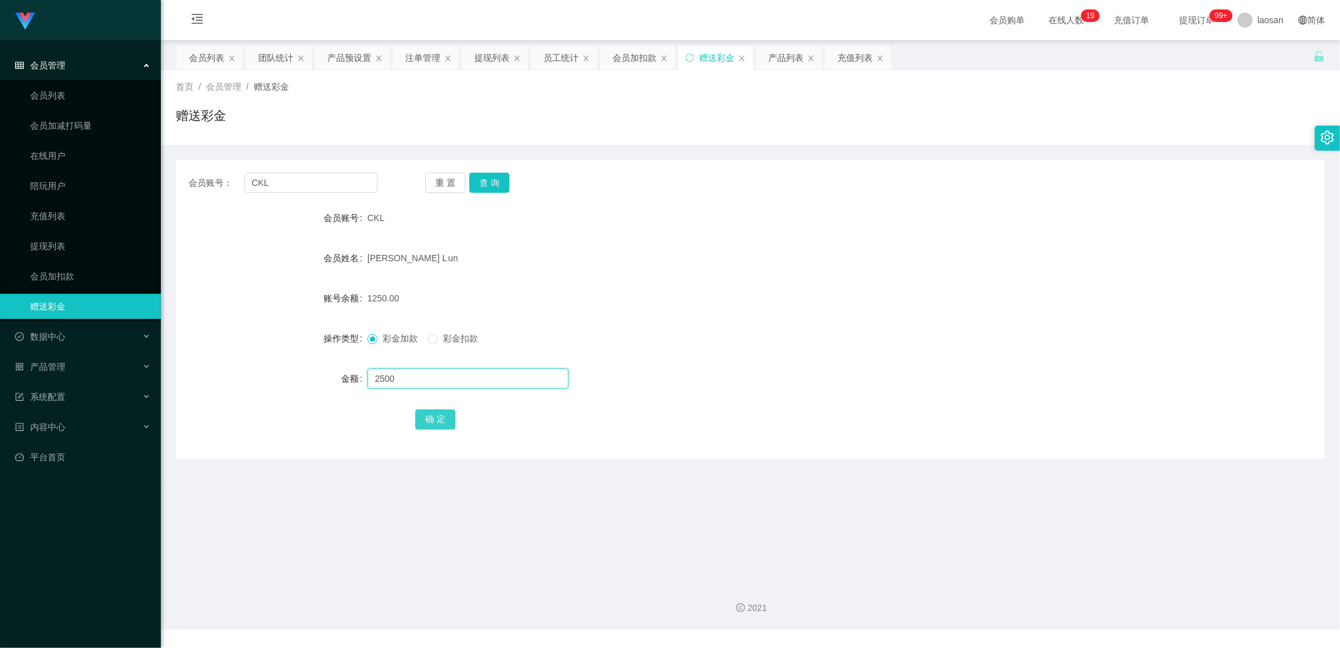
type input "2500"
click at [432, 219] on button "确 定" at bounding box center [435, 420] width 40 height 20
click at [500, 183] on button "查 询" at bounding box center [489, 183] width 40 height 20
